Goal: Register for event/course

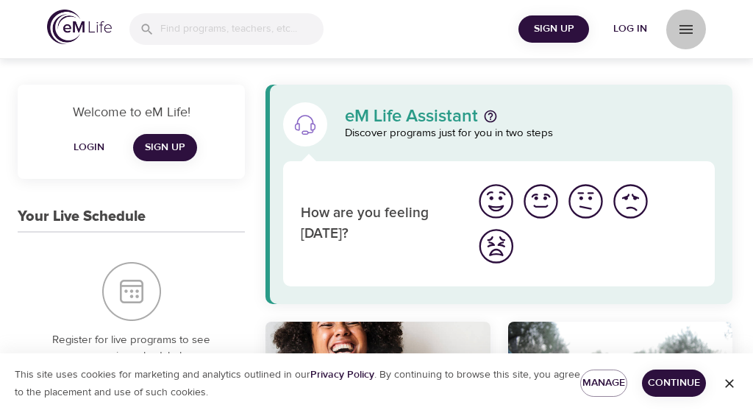
click at [685, 32] on icon "menu" at bounding box center [686, 30] width 18 height 18
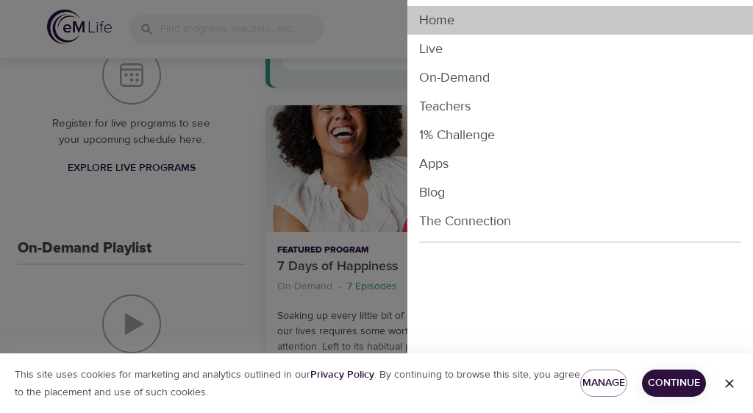
scroll to position [216, 0]
click at [691, 28] on li "Home" at bounding box center [580, 20] width 346 height 29
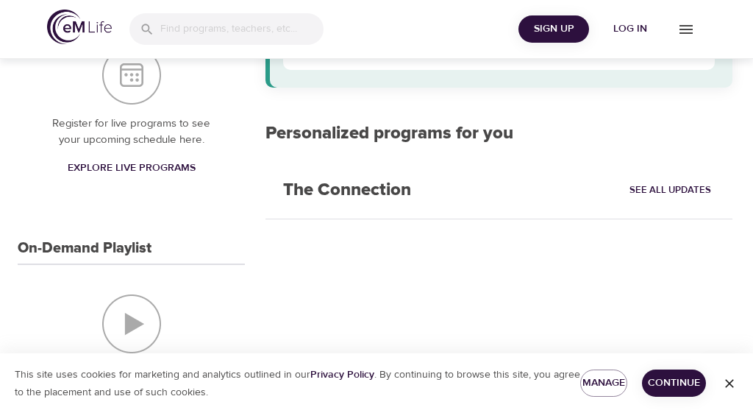
click at [439, 24] on div "Sign Up Log in" at bounding box center [376, 29] width 753 height 59
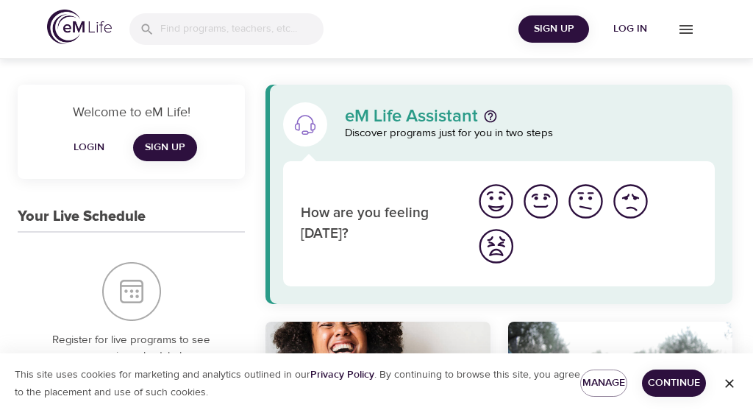
click at [688, 27] on icon "menu" at bounding box center [686, 30] width 18 height 18
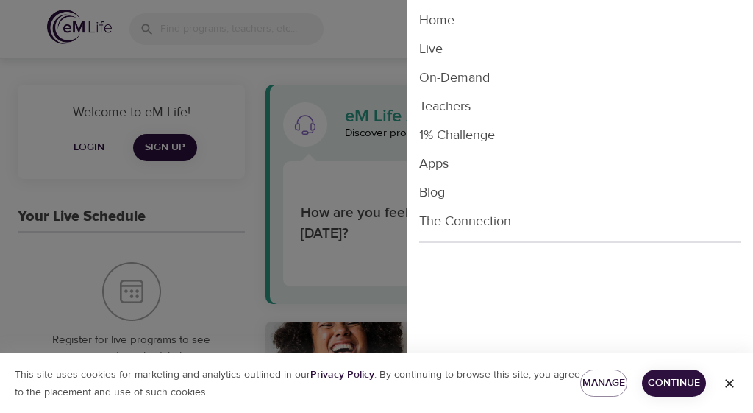
click at [438, 51] on li "Live" at bounding box center [580, 49] width 346 height 29
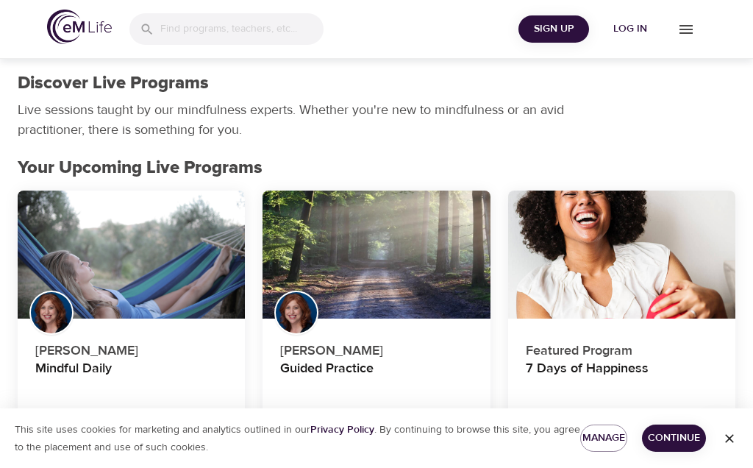
click at [630, 28] on span "Log in" at bounding box center [630, 29] width 59 height 18
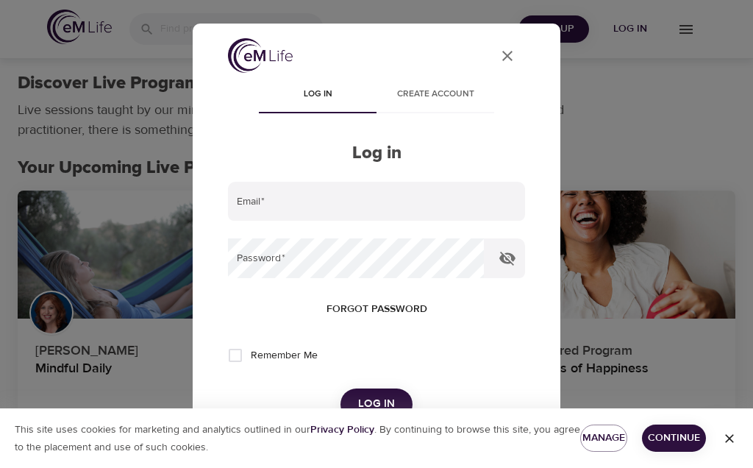
click at [509, 54] on icon "close" at bounding box center [507, 56] width 10 height 10
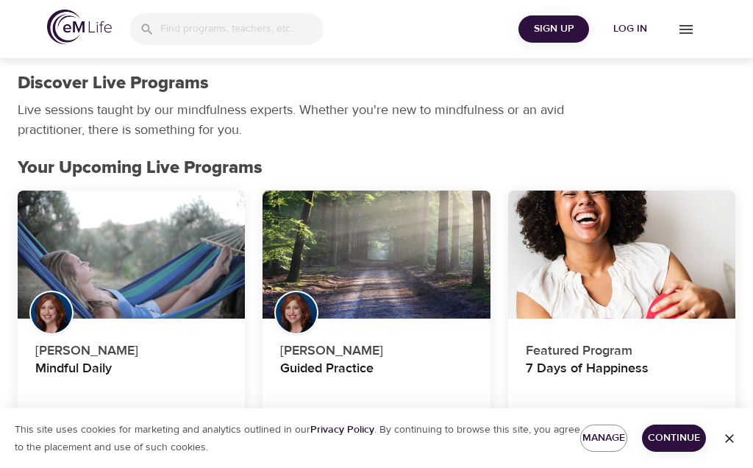
click at [693, 29] on icon "menu" at bounding box center [686, 29] width 13 height 9
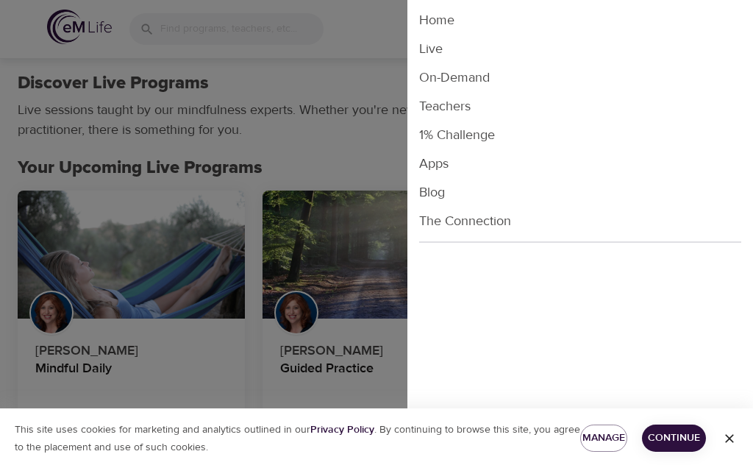
click at [448, 24] on li "Home" at bounding box center [580, 20] width 346 height 29
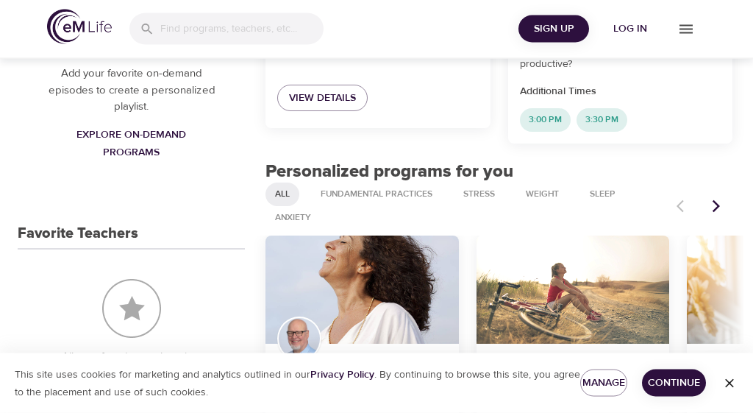
scroll to position [498, 0]
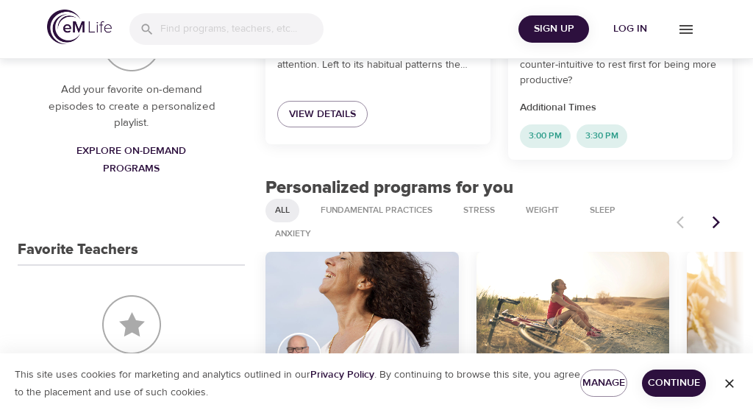
click at [688, 34] on icon "menu" at bounding box center [686, 30] width 18 height 18
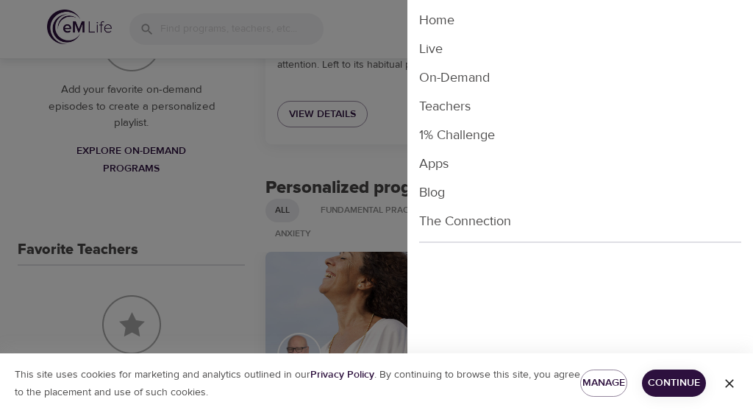
click at [438, 53] on li "Live" at bounding box center [580, 49] width 346 height 29
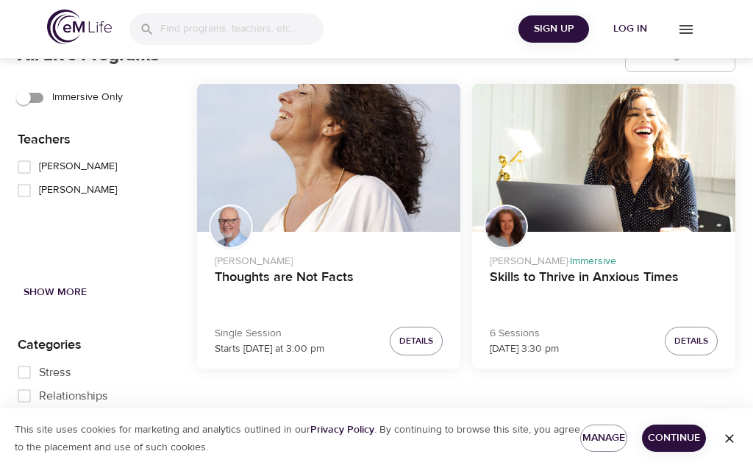
scroll to position [1836, 0]
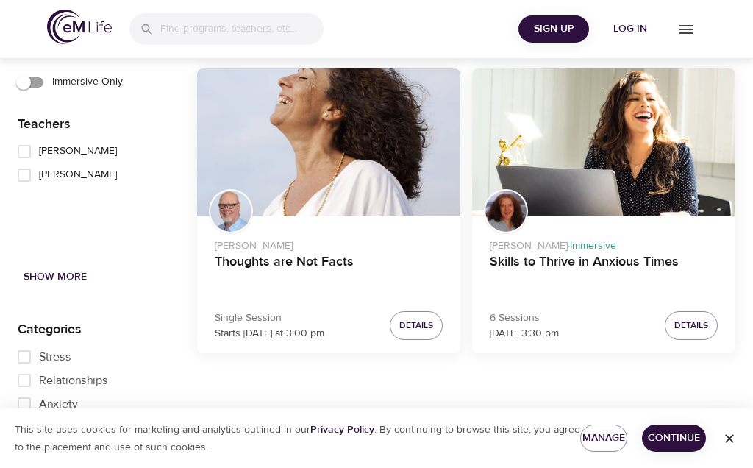
click at [419, 323] on span "Details" at bounding box center [416, 325] width 34 height 15
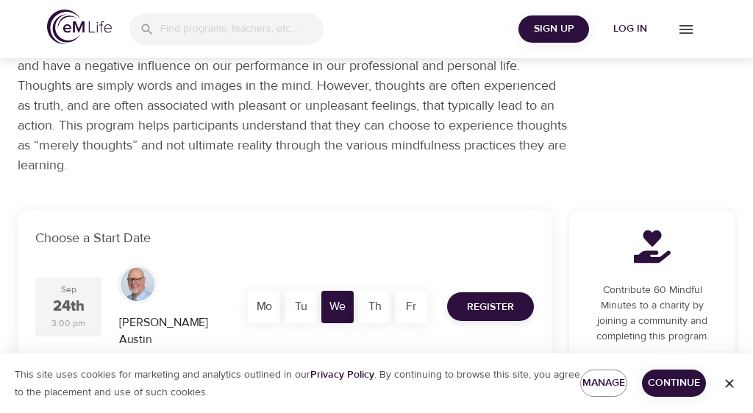
scroll to position [134, 0]
click at [485, 299] on span "Register" at bounding box center [490, 308] width 47 height 18
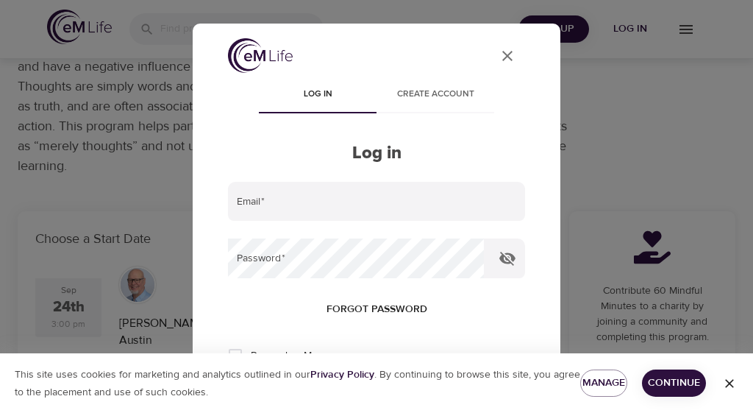
click at [259, 208] on input "email" at bounding box center [376, 202] width 297 height 40
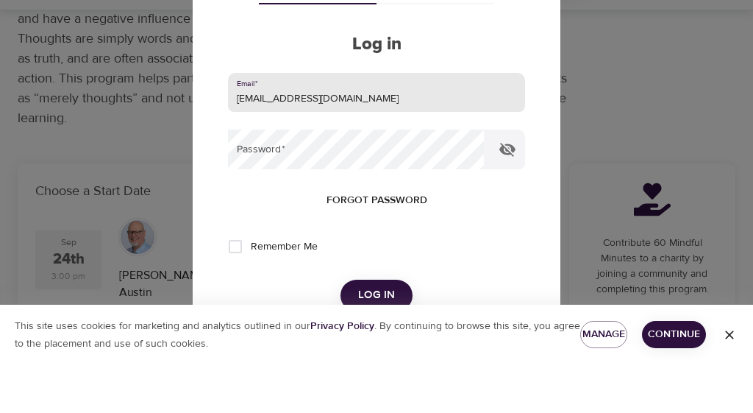
scroll to position [62, 0]
type input "[EMAIL_ADDRESS][DOMAIN_NAME]"
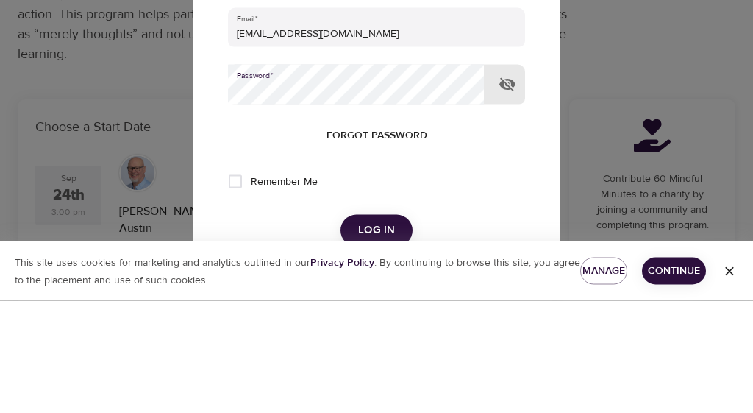
click at [376, 327] on button "Log in" at bounding box center [377, 342] width 72 height 31
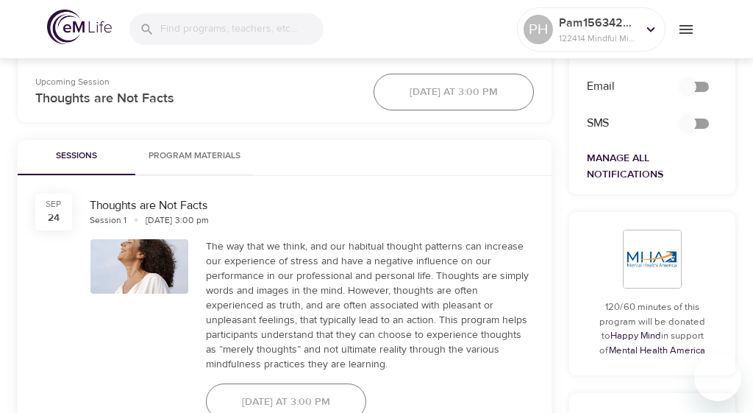
scroll to position [627, 0]
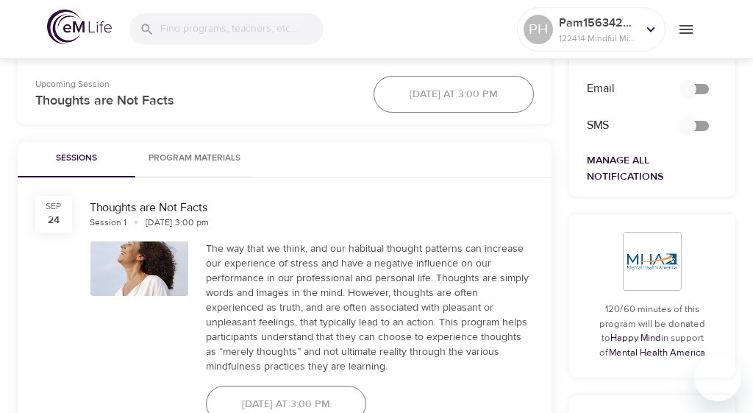
click at [203, 164] on span "Program Materials" at bounding box center [194, 158] width 100 height 15
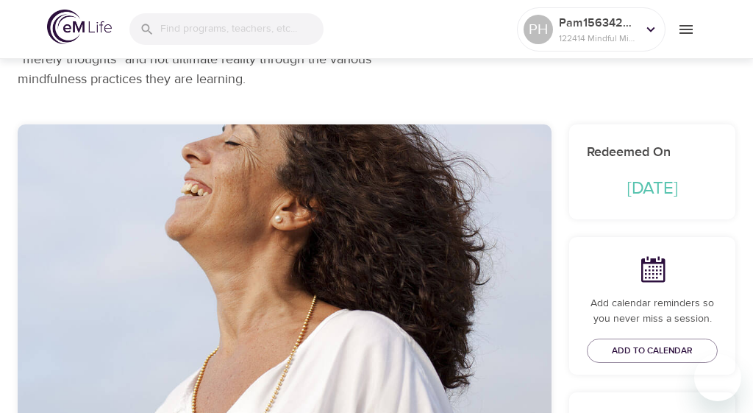
scroll to position [260, 0]
click at [654, 350] on span "Add to Calendar" at bounding box center [652, 350] width 81 height 15
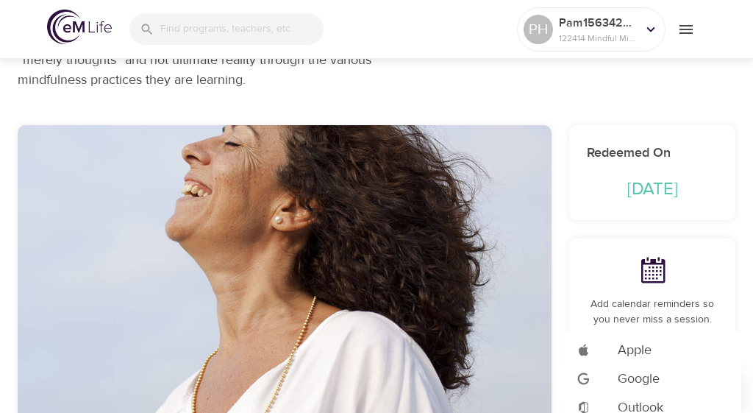
click at [726, 335] on li "Add to Google Calendar Apple" at bounding box center [653, 349] width 177 height 29
click at [692, 32] on div at bounding box center [376, 206] width 753 height 413
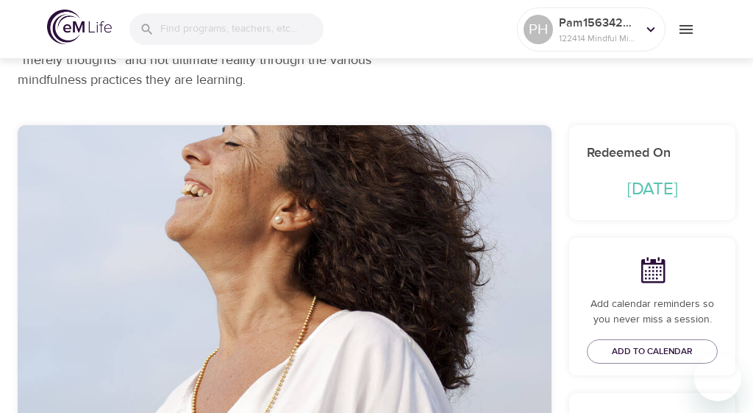
click at [687, 31] on icon "menu" at bounding box center [686, 30] width 18 height 18
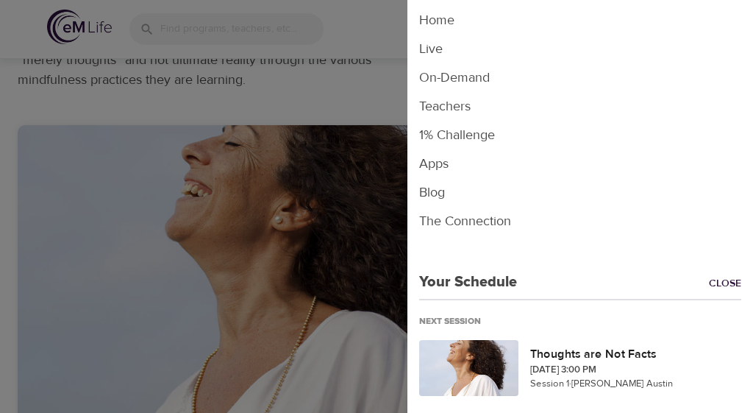
click at [450, 49] on li "Live" at bounding box center [580, 49] width 346 height 29
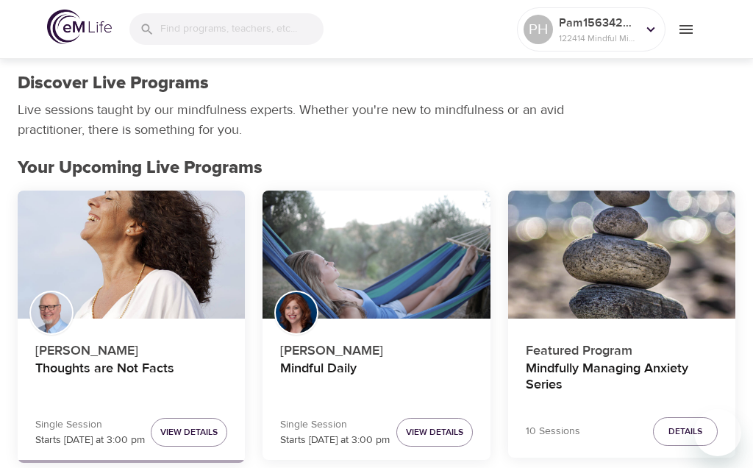
click at [654, 29] on icon at bounding box center [651, 29] width 16 height 16
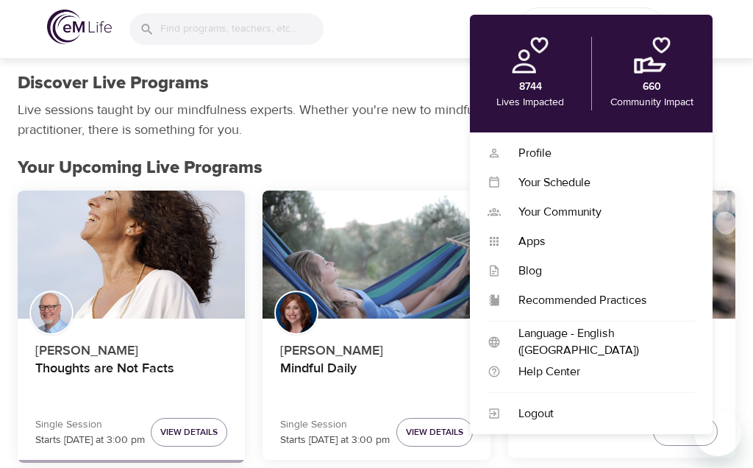
click at [540, 157] on div "Profile" at bounding box center [598, 153] width 194 height 17
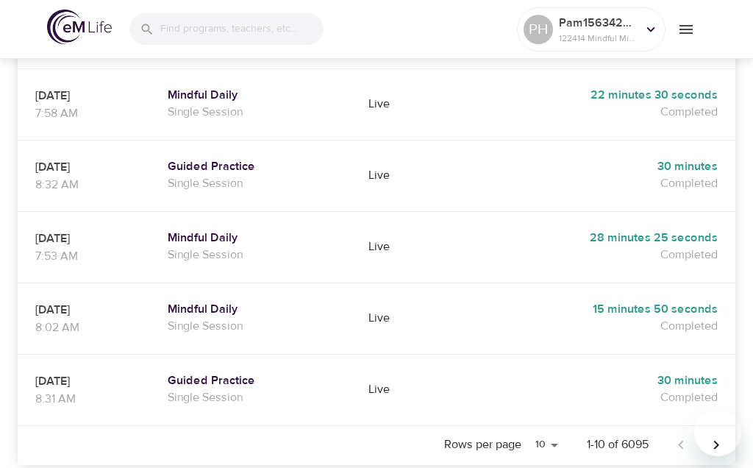
scroll to position [805, 0]
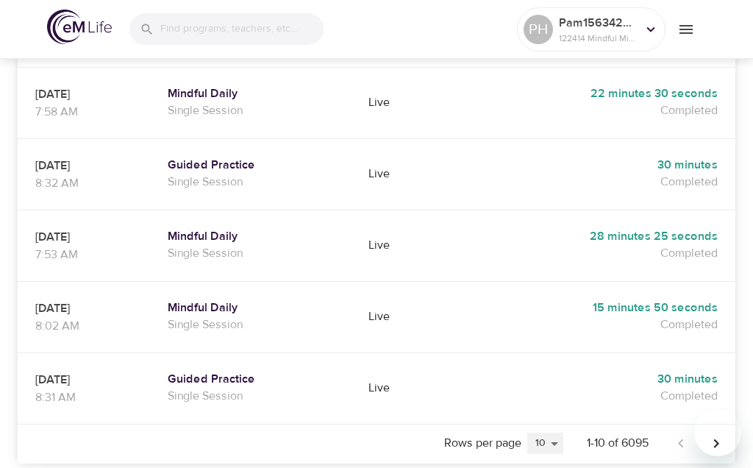
click at [554, 412] on select "5 10 25 20" at bounding box center [545, 443] width 36 height 22
select select "25"
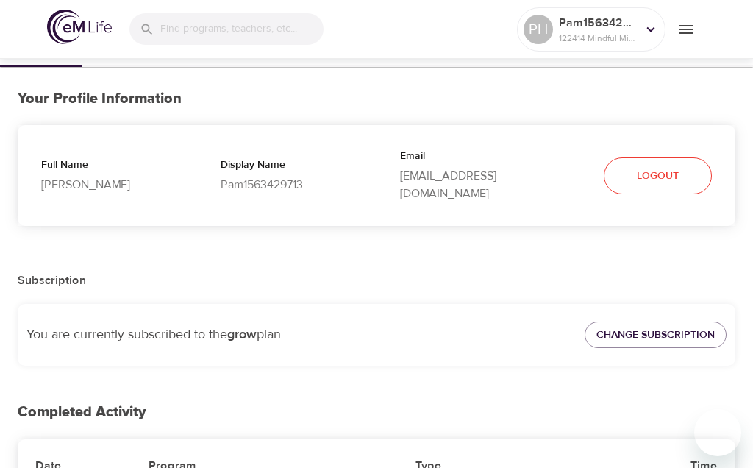
scroll to position [0, 0]
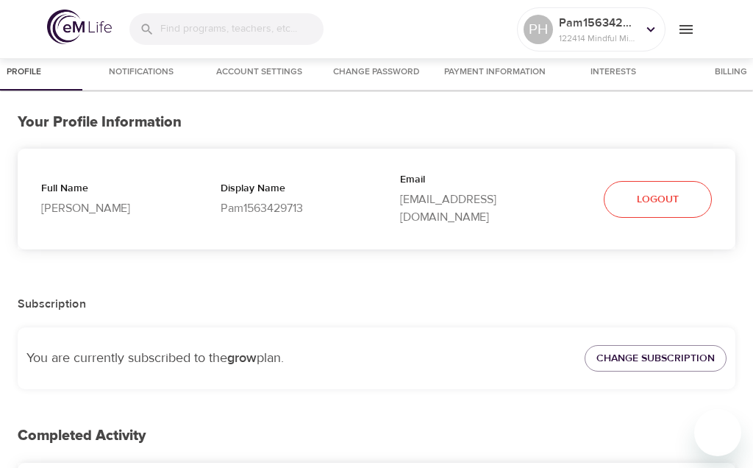
click at [268, 204] on p "Pam1563429713" at bounding box center [287, 208] width 132 height 18
click at [263, 188] on p "Display Name" at bounding box center [287, 190] width 132 height 18
click at [254, 204] on p "Pam1563429713" at bounding box center [287, 208] width 132 height 18
click at [258, 188] on p "Display Name" at bounding box center [287, 190] width 132 height 18
click at [256, 199] on p "Pam1563429713" at bounding box center [287, 208] width 132 height 18
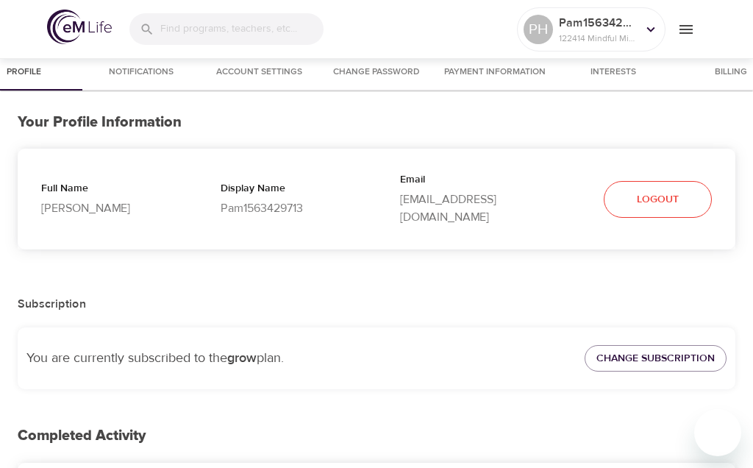
click at [152, 77] on span "Notifications" at bounding box center [141, 72] width 100 height 15
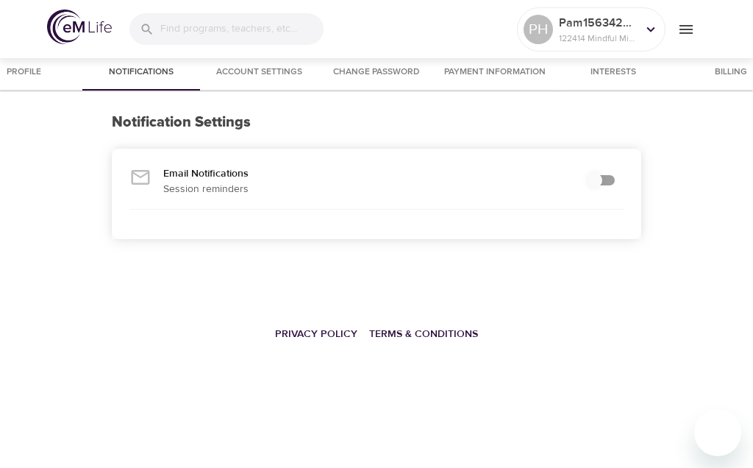
checkbox input "true"
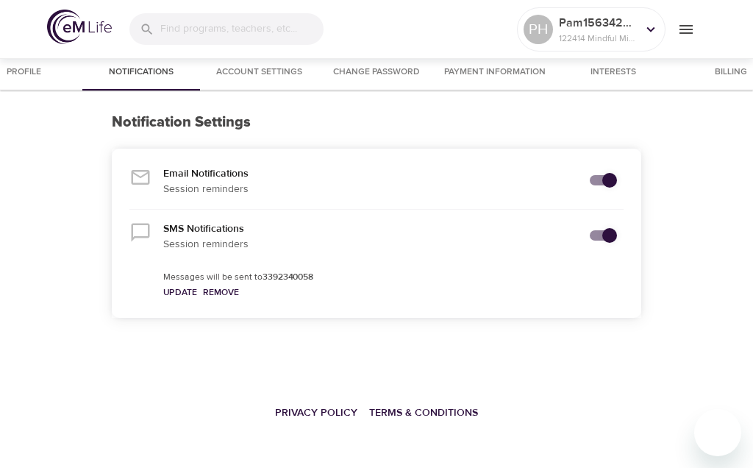
click at [256, 71] on span "Account Settings" at bounding box center [259, 72] width 100 height 15
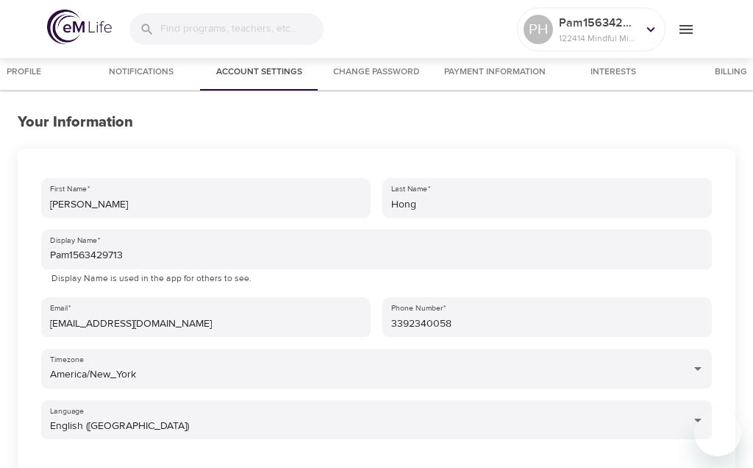
click at [383, 79] on span "Change Password" at bounding box center [377, 72] width 100 height 15
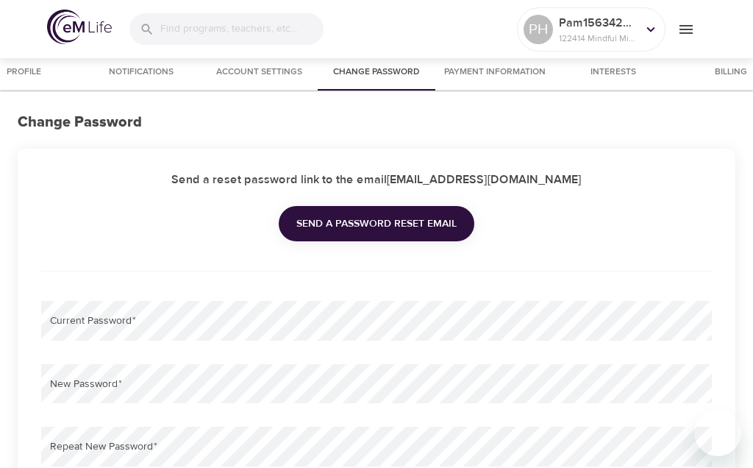
click at [485, 71] on span "Payment Information" at bounding box center [494, 72] width 101 height 15
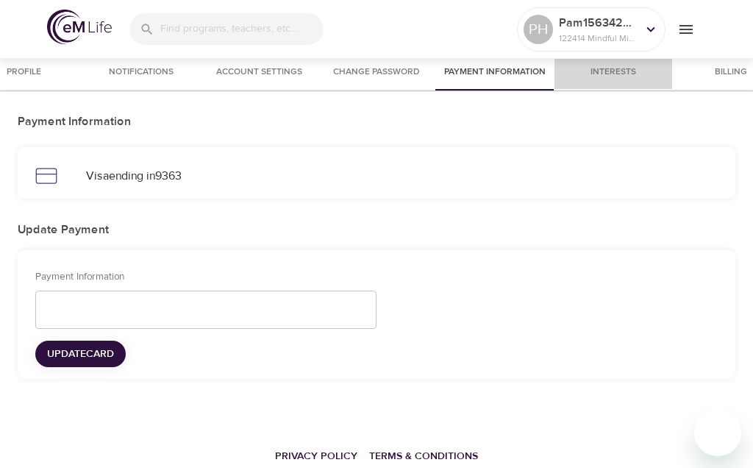
click at [613, 75] on span "Interests" at bounding box center [613, 72] width 100 height 15
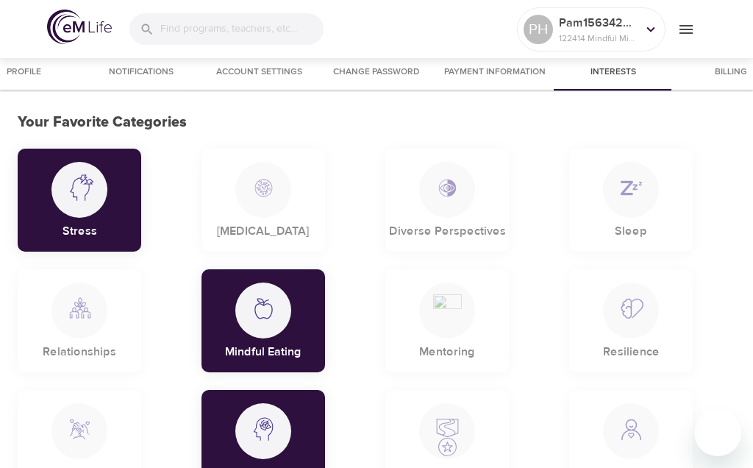
click at [734, 68] on span "Billing" at bounding box center [731, 72] width 100 height 15
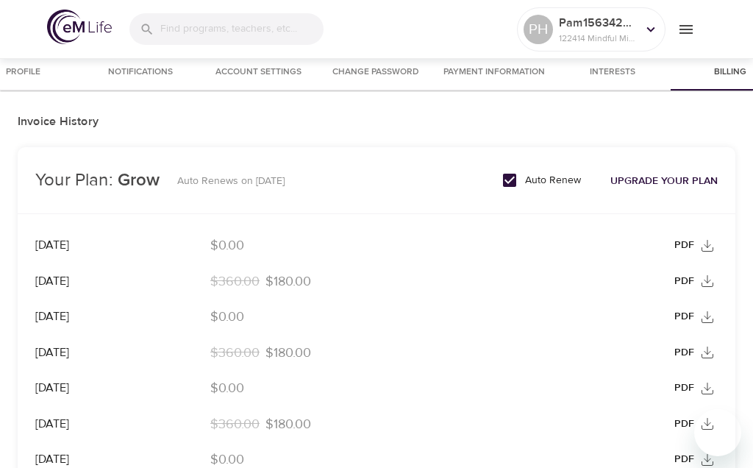
click at [702, 245] on icon at bounding box center [707, 245] width 15 height 15
click at [686, 33] on icon "menu" at bounding box center [686, 29] width 13 height 9
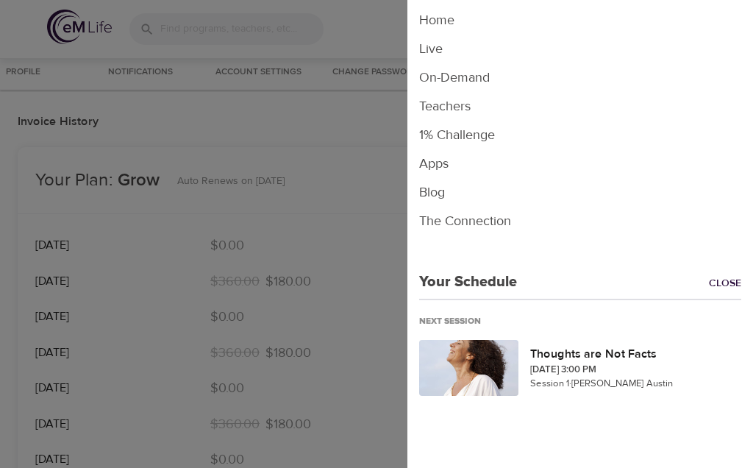
click at [466, 76] on li "On-Demand" at bounding box center [580, 77] width 346 height 29
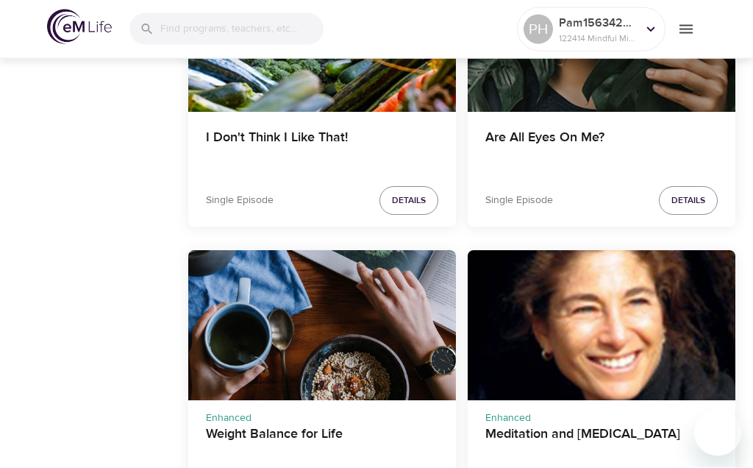
scroll to position [3451, 0]
click at [641, 351] on div "Meditation and Psychotherapy" at bounding box center [602, 325] width 268 height 151
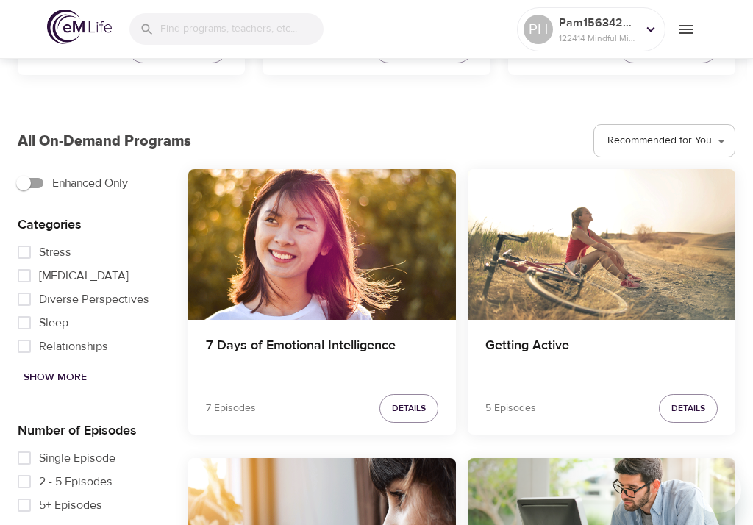
scroll to position [353, 0]
